Goal: Contribute content: Contribute content

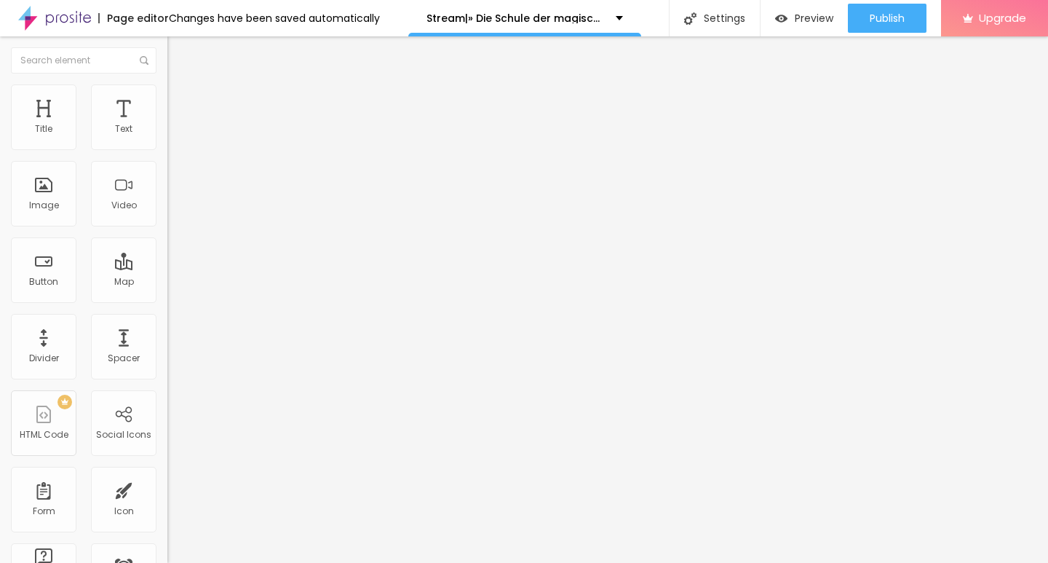
click at [167, 125] on span "Add image" at bounding box center [197, 119] width 60 height 12
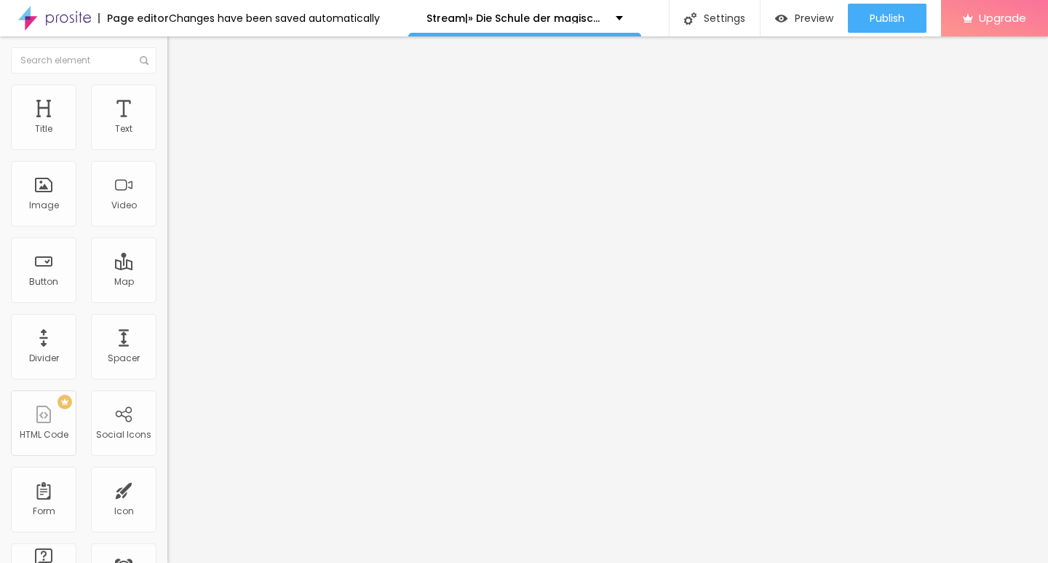
click at [167, 298] on input "https://" at bounding box center [254, 291] width 175 height 15
paste input "[DOMAIN_NAME]/de/movie/1280525/school-of-magical-animals-4-alboo"
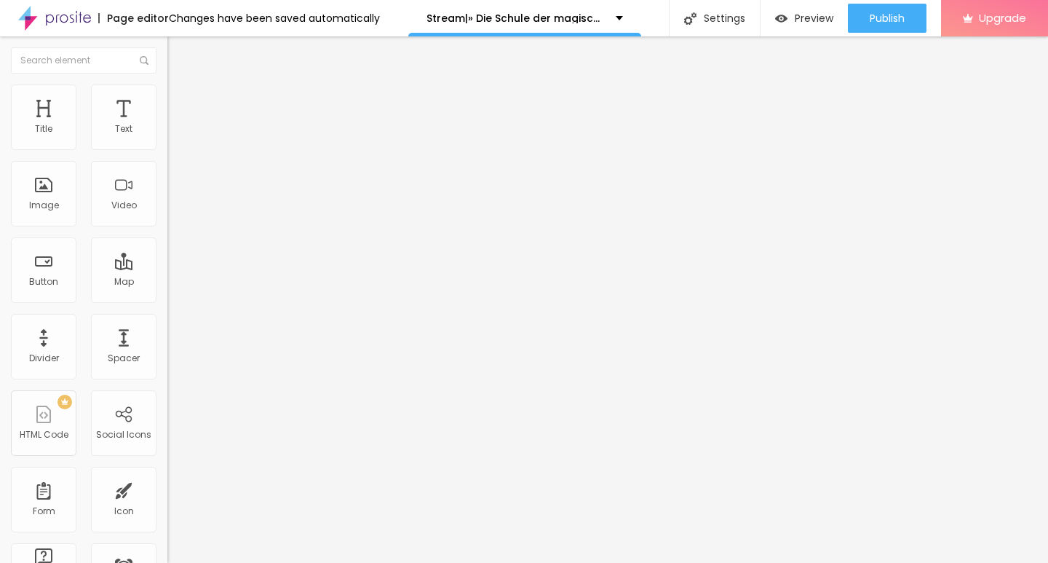
type input "[URL][DOMAIN_NAME]"
click at [167, 137] on input "Click me" at bounding box center [254, 129] width 175 height 15
paste input "KLICKEN SIE HIER ▶️ Die Schule der magischen Tiere 4 2025 [Kostenlos]"
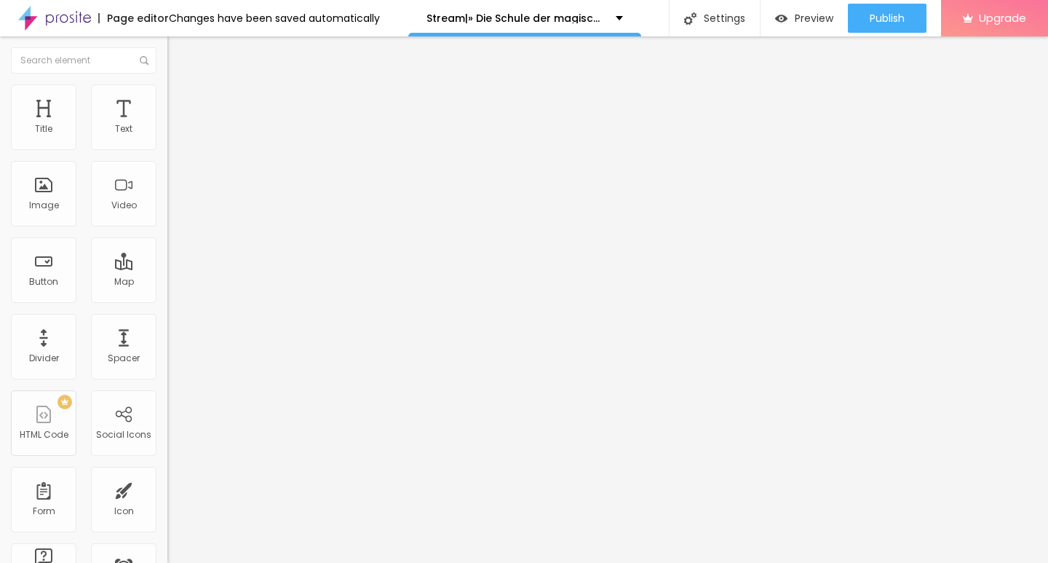
type input "KLICKEN SIE HIER ▶️ Die Schule der magischen Tiere 4 2025 [Kostenlos]"
click at [167, 174] on img at bounding box center [172, 169] width 10 height 10
click at [167, 300] on input "https://" at bounding box center [254, 292] width 175 height 15
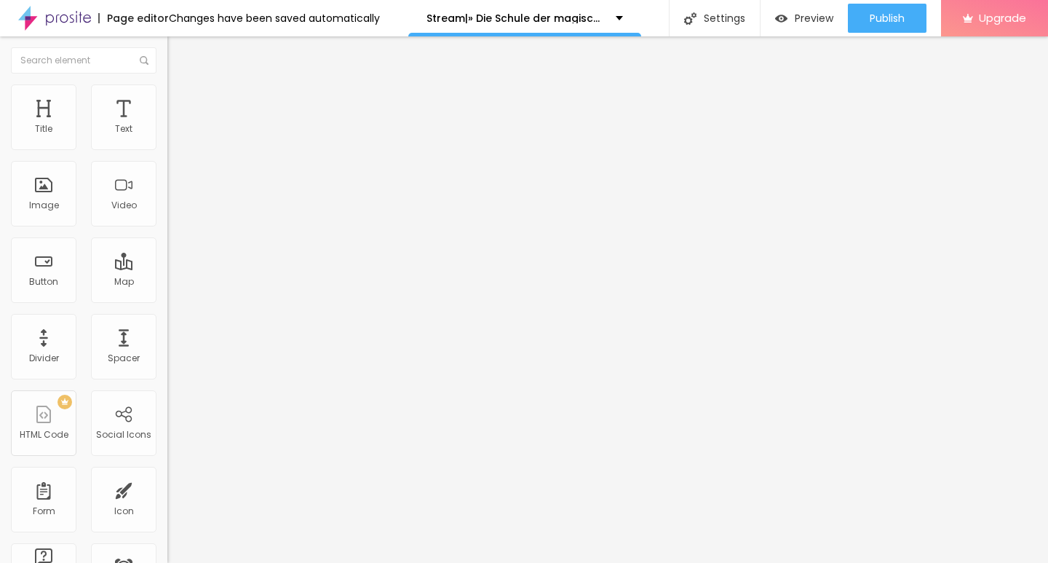
paste input "[DOMAIN_NAME]/de/movie/1280525/school-of-magical-animals-4-alboo"
type input "[URL][DOMAIN_NAME]"
click at [178, 52] on img "button" at bounding box center [184, 53] width 12 height 12
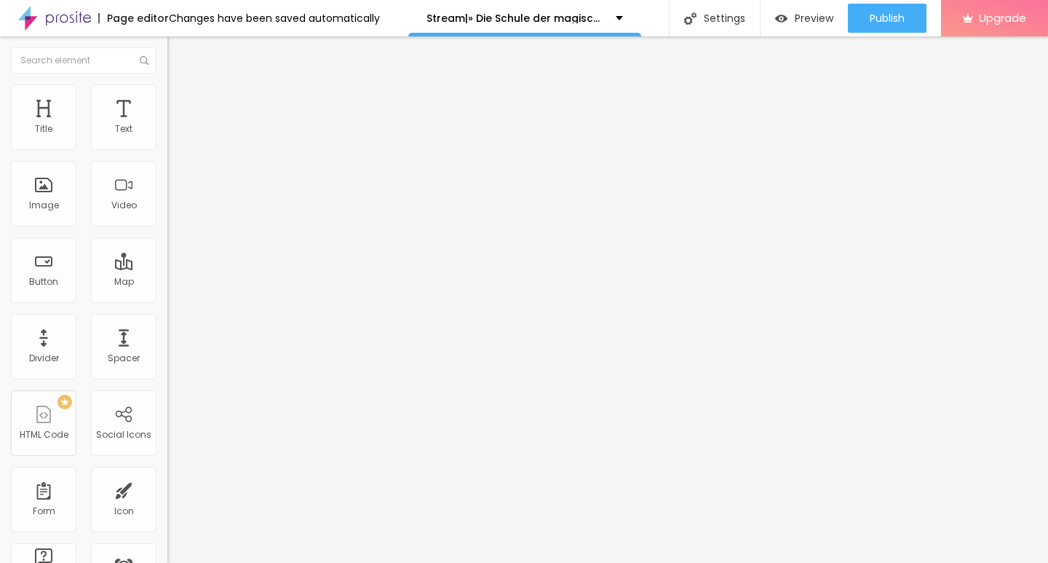
click at [167, 137] on input "Click me" at bounding box center [254, 129] width 175 height 15
paste input "KLICKEN SIE HIER ▶️ Die Schule der magischen Tiere 4 2025 Deutsch [1080p]"
type input "KLICKEN SIE HIER ▶️ Die Schule der magischen Tiere 4 2025 Deutsch [1080p]"
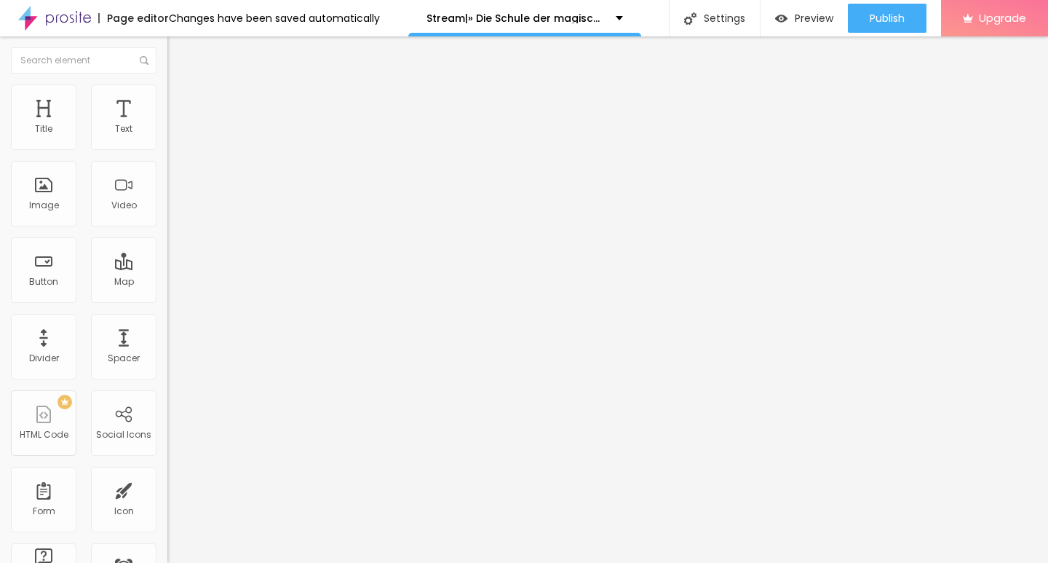
scroll to position [0, 0]
click at [167, 296] on input "https://" at bounding box center [254, 292] width 175 height 15
click at [167, 300] on input "https://" at bounding box center [254, 292] width 175 height 15
paste input "[DOMAIN_NAME]/de/movie/1280525/school-of-magical-animals-4-alboo"
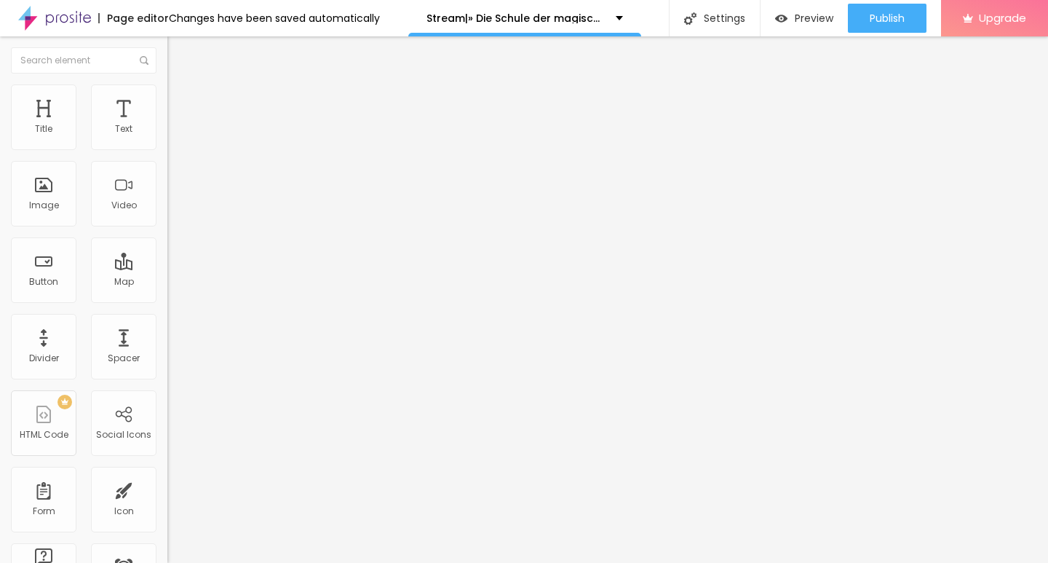
type input "[URL][DOMAIN_NAME]"
click at [167, 137] on input "KLICKEN SIE HIER ▶️ Die Schule der magischen Tiere 4 2025 Deutsch [1080p]" at bounding box center [254, 129] width 175 height 15
click at [167, 175] on div at bounding box center [250, 170] width 167 height 12
click at [178, 58] on img "button" at bounding box center [184, 53] width 12 height 12
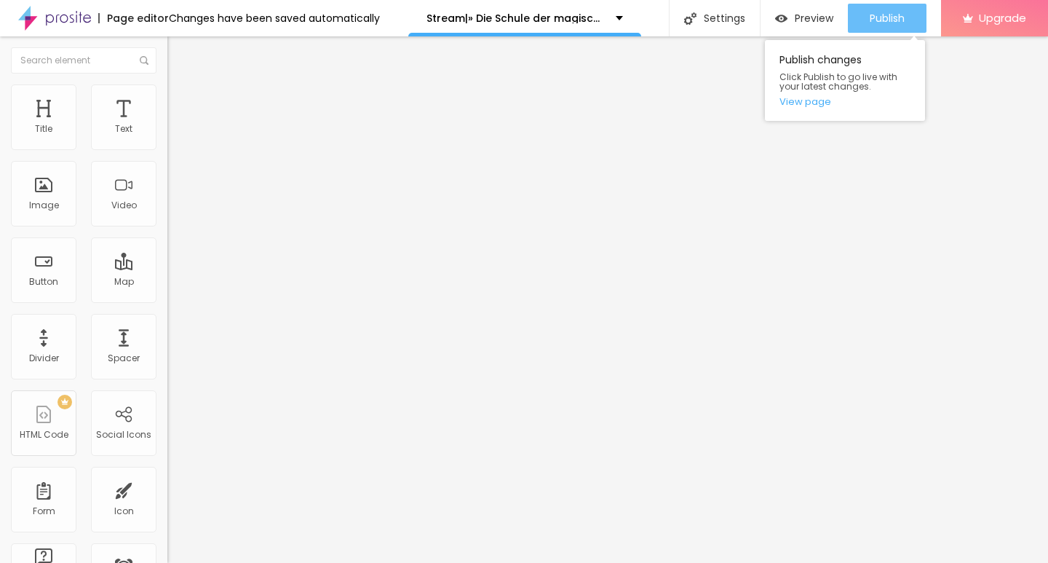
click at [894, 12] on span "Publish" at bounding box center [887, 18] width 35 height 12
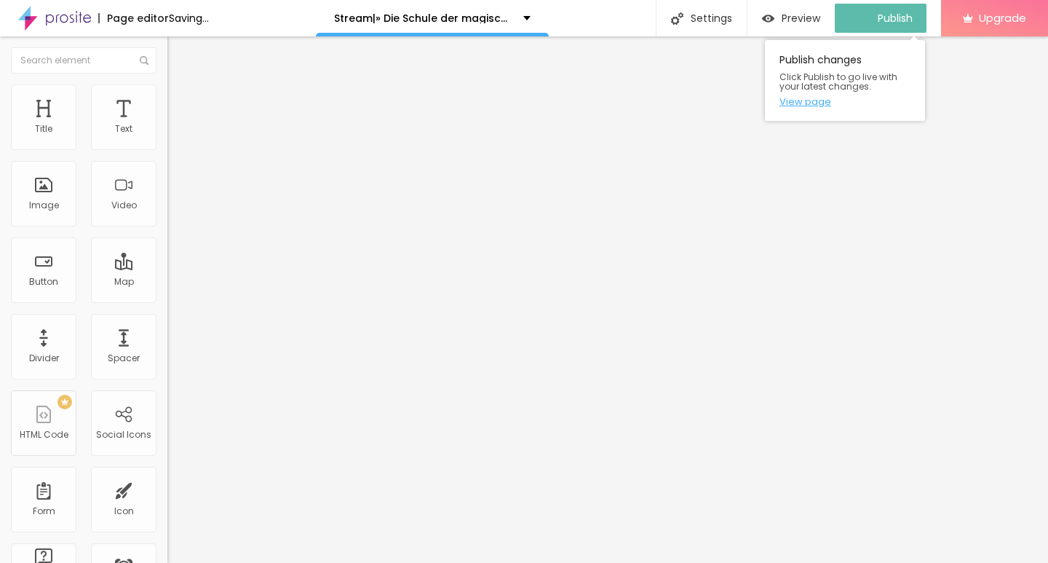
click at [816, 100] on link "View page" at bounding box center [845, 101] width 131 height 9
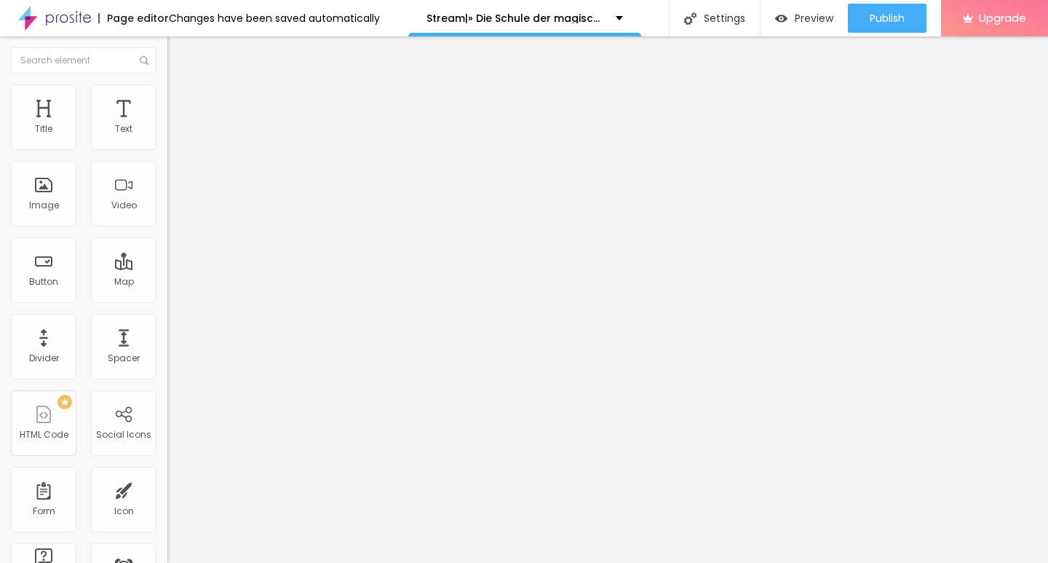
click at [50, 23] on img at bounding box center [54, 18] width 73 height 36
